Goal: Information Seeking & Learning: Find specific fact

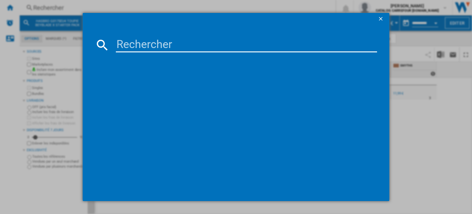
paste input "5010996259660"
type input "5010996259660"
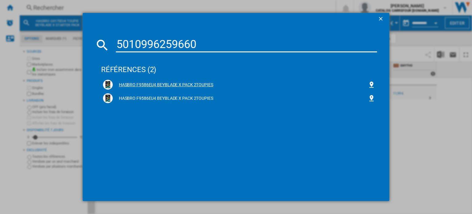
click at [159, 85] on div "HASBRO F9586EU4 BEYBLADE X PACK 2TOUPIES" at bounding box center [240, 85] width 255 height 6
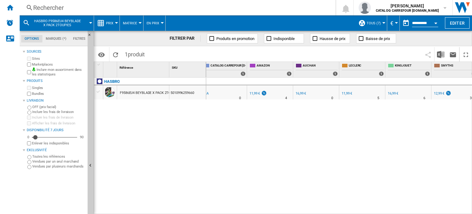
scroll to position [0, 57]
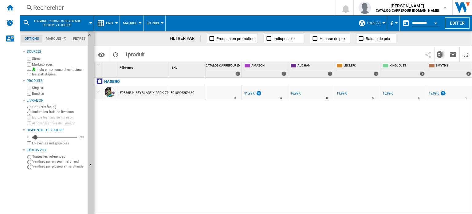
click at [62, 6] on div "Rechercher" at bounding box center [176, 7] width 287 height 9
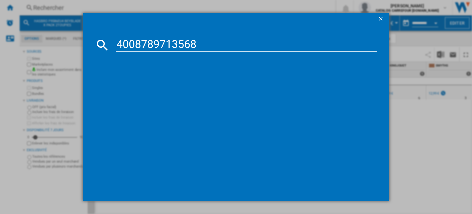
type input "4008789713568"
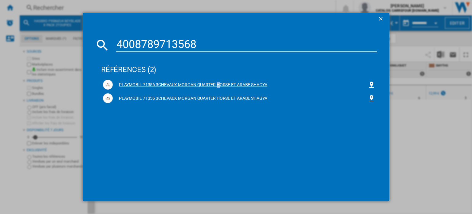
click at [175, 82] on div "PLAYMOBIL 71356 3CHEVAUX MORGAN QUARTER HORSE ET ARABE SHAGYA" at bounding box center [239, 85] width 273 height 10
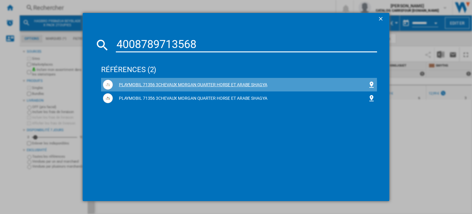
click at [166, 85] on div "PLAYMOBIL 71356 3CHEVAUX MORGAN QUARTER HORSE ET ARABE SHAGYA" at bounding box center [240, 85] width 255 height 6
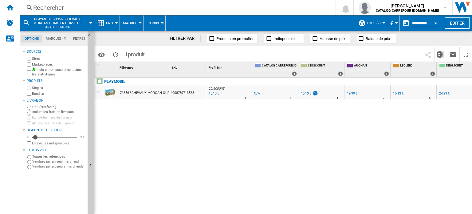
scroll to position [0, 10]
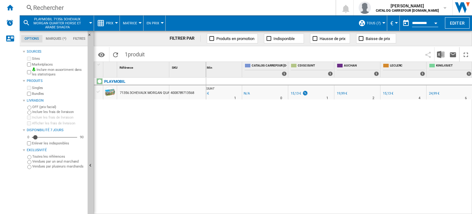
click at [47, 8] on div "Rechercher" at bounding box center [176, 7] width 287 height 9
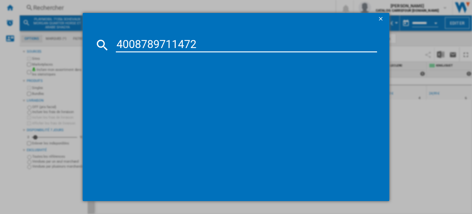
type input "4008789711472"
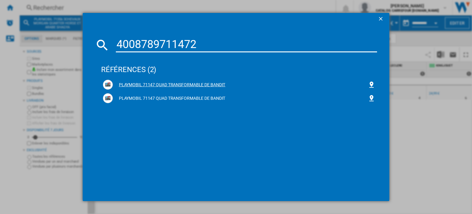
click at [161, 86] on div "PLAYMOBIL 71147 QUAD TRANSFORMABLE DE BANDIT" at bounding box center [240, 85] width 255 height 6
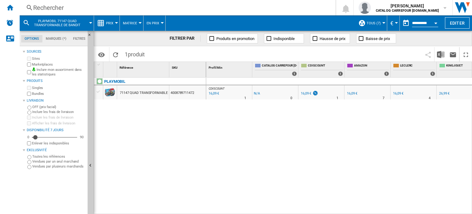
drag, startPoint x: 350, startPoint y: 210, endPoint x: 378, endPoint y: 211, distance: 28.0
click at [378, 211] on div "CDISCOUNT : FR CDISCOUNT -1.0 % 16,09 € % N/A 1 CDISCOUNT : FR CDISCOUNT -1.0 %…" at bounding box center [339, 146] width 266 height 137
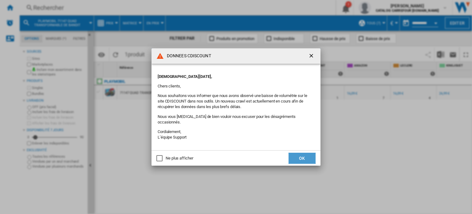
drag, startPoint x: 303, startPoint y: 153, endPoint x: 299, endPoint y: 153, distance: 4.0
click at [304, 153] on button "OK" at bounding box center [302, 158] width 27 height 11
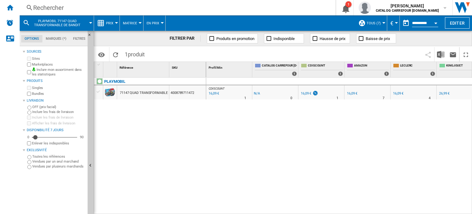
click at [46, 9] on div "Rechercher" at bounding box center [176, 7] width 287 height 9
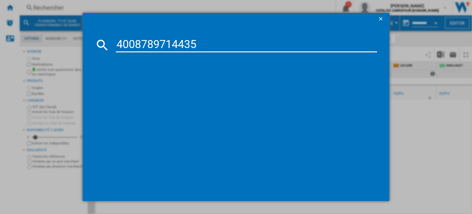
type input "4008789714435"
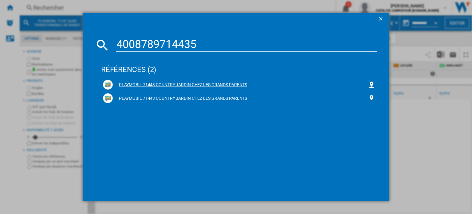
click at [216, 80] on div "PLAYMOBIL 71443 COUNTRY JARDIN CHEZ LES GRANDS PARENTS" at bounding box center [239, 85] width 273 height 10
drag, startPoint x: 212, startPoint y: 77, endPoint x: 204, endPoint y: 93, distance: 17.9
click at [211, 77] on div "références (2)" at bounding box center [239, 66] width 276 height 23
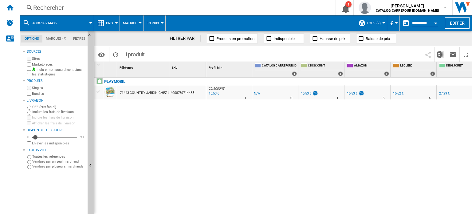
click at [39, 6] on div "Rechercher" at bounding box center [176, 7] width 287 height 9
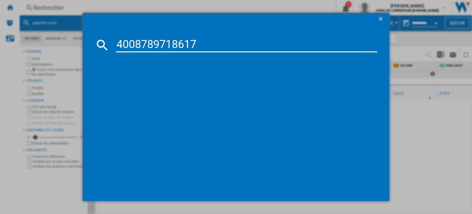
type input "4008789718617"
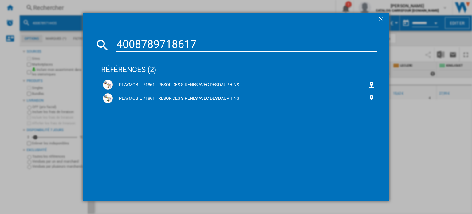
click at [148, 86] on div "PLAYMOBIL 71861 TRESOR DES SIRENES AVEC DES DAUPHINS" at bounding box center [240, 85] width 255 height 6
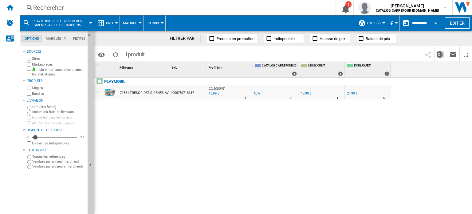
click at [68, 5] on div "Rechercher" at bounding box center [176, 7] width 287 height 9
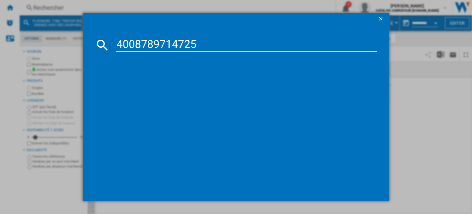
type input "4008789714725"
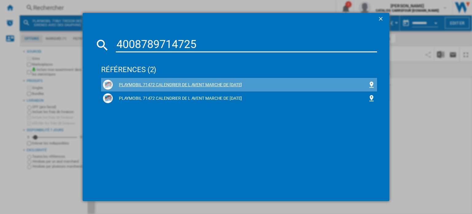
click at [175, 80] on div "PLAYMOBIL 71472 CALENDRIER DE L AVENT MARCHE DE [DATE]" at bounding box center [239, 85] width 273 height 10
click at [168, 81] on div "PLAYMOBIL 71472 CALENDRIER DE L AVENT MARCHE DE [DATE]" at bounding box center [239, 85] width 273 height 10
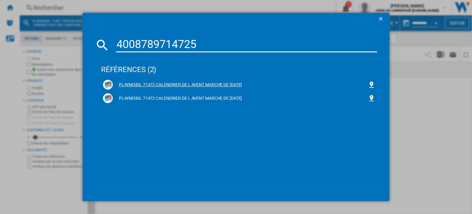
click at [164, 80] on div "PLAYMOBIL 71472 CALENDRIER DE L AVENT MARCHE DE [DATE]" at bounding box center [239, 85] width 273 height 10
click at [165, 82] on div "PLAYMOBIL 71472 CALENDRIER DE L AVENT MARCHE DE [DATE]" at bounding box center [240, 85] width 255 height 6
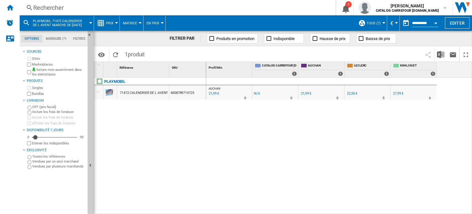
click at [42, 9] on div "Rechercher" at bounding box center [176, 7] width 287 height 9
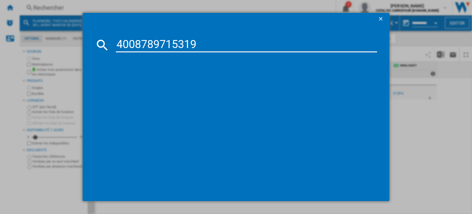
type input "4008789715319"
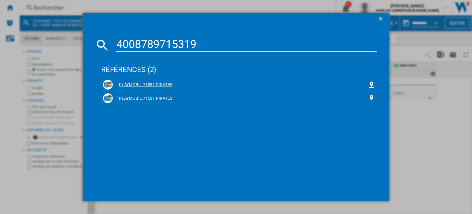
click at [134, 85] on div "PLAYMOBIL 71531 PIRATES" at bounding box center [240, 85] width 255 height 6
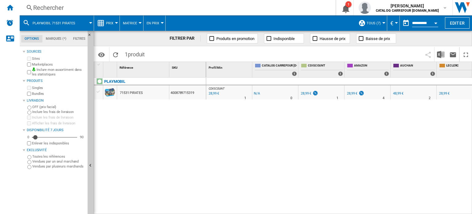
click at [48, 9] on div "Rechercher" at bounding box center [176, 7] width 287 height 9
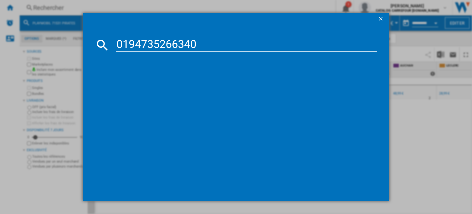
type input "0194735266340"
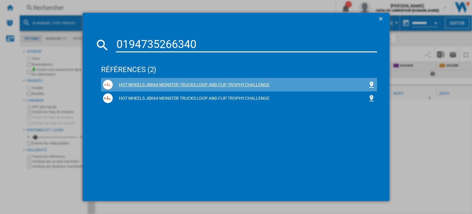
click at [221, 78] on div "HOT WHEELS JBX64 MONSTER TRUCKS LOOP AND FLIP TROPHY CHALLENGE" at bounding box center [239, 85] width 276 height 14
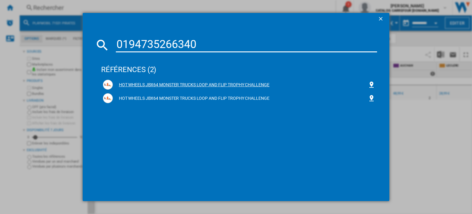
click at [221, 82] on div "HOT WHEELS JBX64 MONSTER TRUCKS LOOP AND FLIP TROPHY CHALLENGE" at bounding box center [240, 85] width 255 height 6
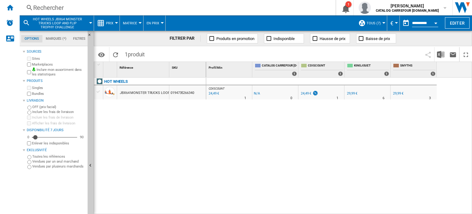
click at [34, 7] on div "Rechercher" at bounding box center [176, 7] width 287 height 9
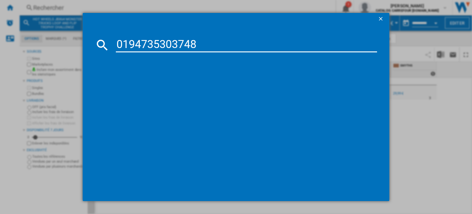
type input "0194735303748"
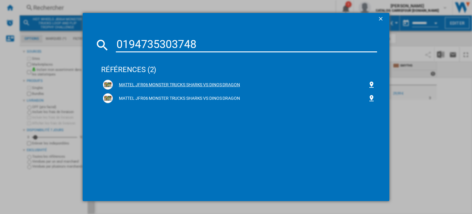
click at [216, 85] on div "MATTEL JFR06 MONSTER TRUCKS SHARKS VS DINOS DRAGON" at bounding box center [240, 85] width 255 height 6
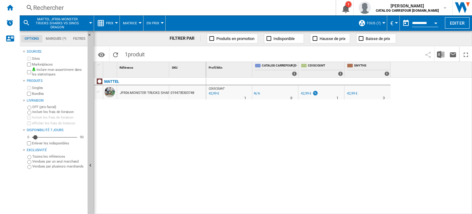
click at [62, 10] on div "Rechercher" at bounding box center [176, 7] width 287 height 9
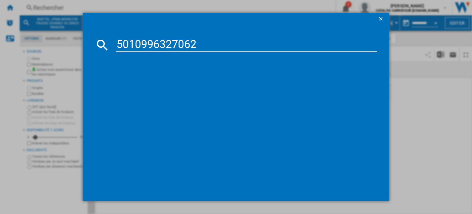
type input "5010996327062"
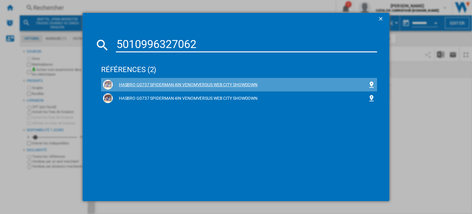
click at [226, 80] on div "HASBRO G0737 SPIDERMAN 4IN VENOMVERSUS WEB CITY SHOWDOWN" at bounding box center [239, 85] width 273 height 10
click at [222, 85] on div "HASBRO G0737 SPIDERMAN 4IN VENOMVERSUS WEB CITY SHOWDOWN" at bounding box center [240, 85] width 255 height 6
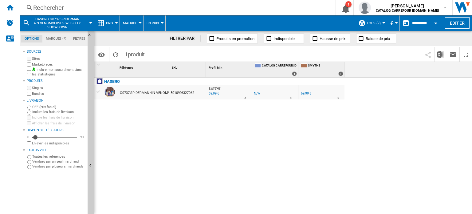
click at [109, 4] on div "Rechercher" at bounding box center [176, 7] width 287 height 9
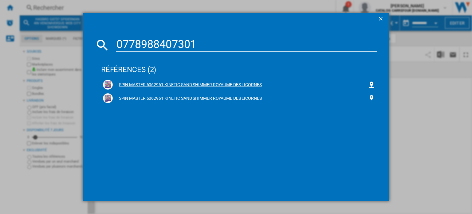
type input "0778988407301"
click at [150, 83] on div "SPIN MASTER 6062961 KINETIC SAND SHIMMER ROYAUME DES LICORNES" at bounding box center [240, 85] width 255 height 6
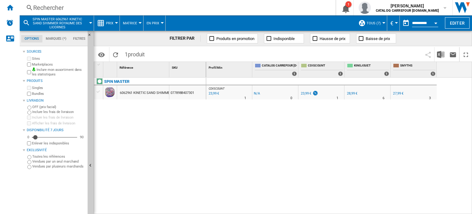
click at [62, 10] on div "Rechercher" at bounding box center [176, 7] width 287 height 9
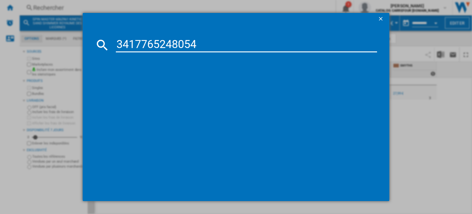
type input "3417765248054"
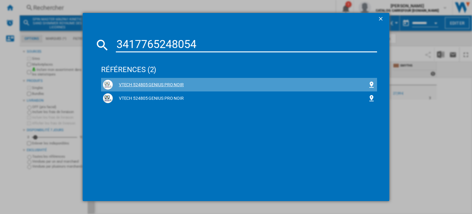
click at [150, 83] on div "VTECH 524805 GENIUS PRO NOIR" at bounding box center [240, 85] width 255 height 6
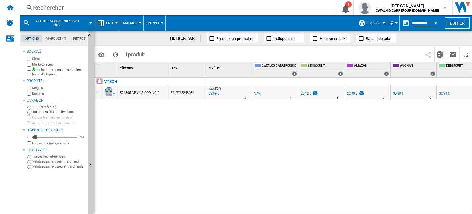
click at [50, 5] on div "Rechercher" at bounding box center [176, 7] width 287 height 9
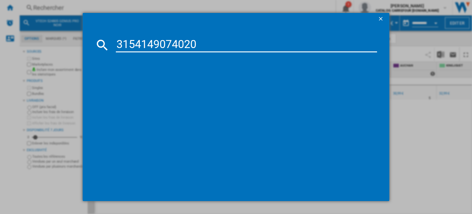
type input "3154149074020"
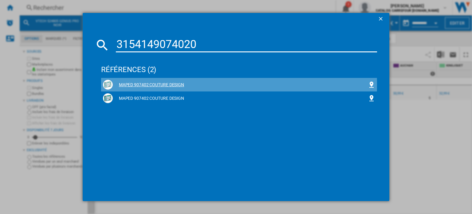
click at [166, 84] on div "MAPED 907402 COUTURE DESIGN" at bounding box center [240, 85] width 255 height 6
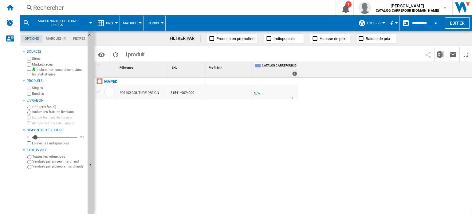
click at [50, 6] on div "Rechercher" at bounding box center [176, 7] width 287 height 9
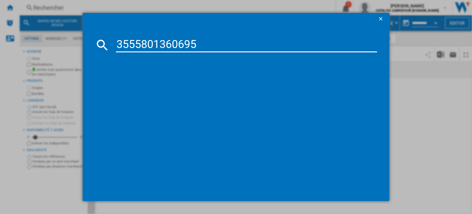
type input "3555801360695"
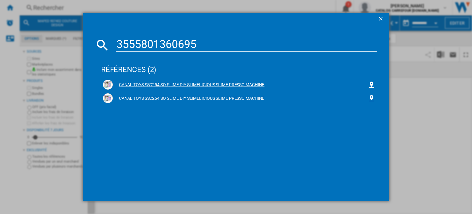
click at [167, 82] on div "CANAL TOYS SSC254 SO SLIME DIY SLIMELICIOUS SLIME PRESSO MACHINE" at bounding box center [240, 85] width 255 height 6
